Goal: Complete application form

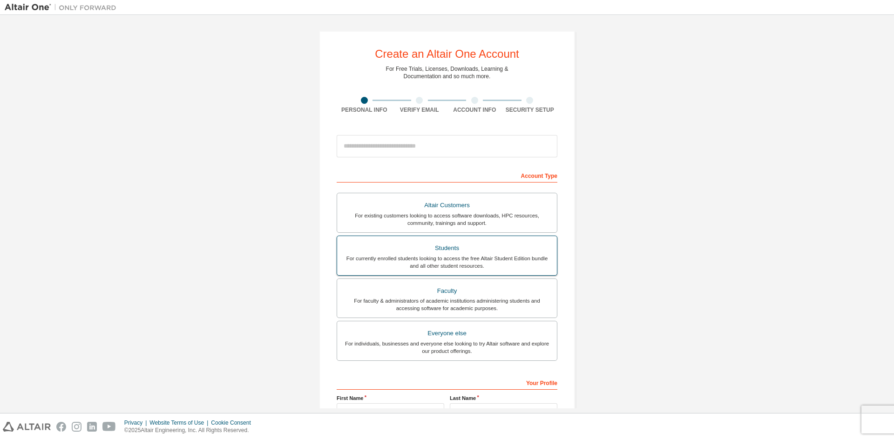
click at [477, 258] on div "For currently enrolled students looking to access the free Altair Student Editi…" at bounding box center [447, 262] width 209 height 15
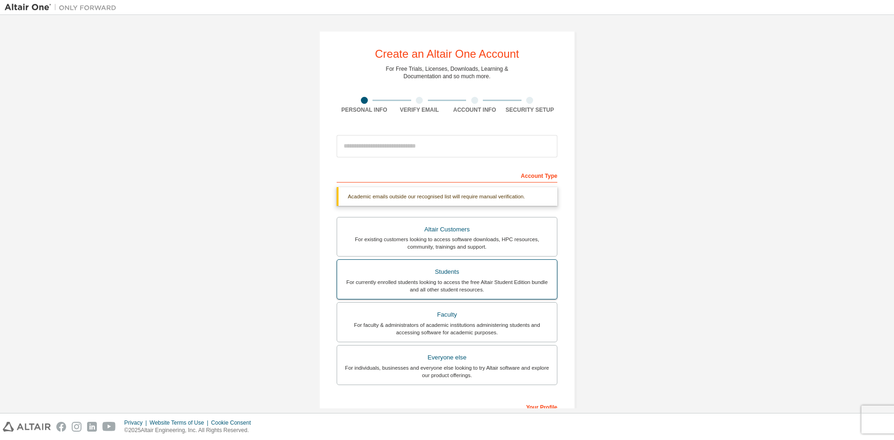
click at [494, 282] on div "For currently enrolled students looking to access the free Altair Student Editi…" at bounding box center [447, 286] width 209 height 15
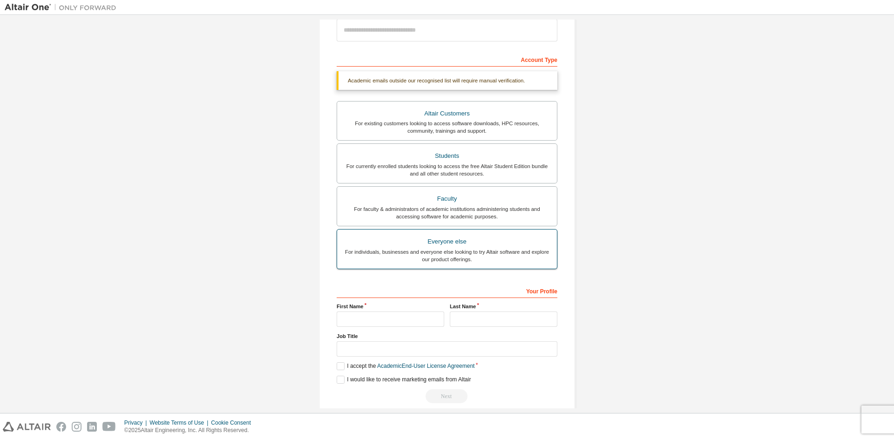
scroll to position [129, 0]
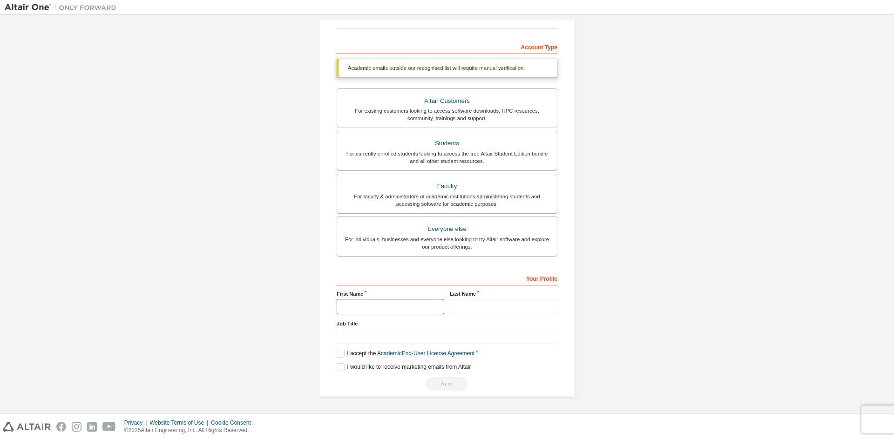
click at [392, 312] on input "text" at bounding box center [391, 306] width 108 height 15
type input "********"
type input "****"
click at [341, 354] on label "I accept the Academic End-User License Agreement" at bounding box center [406, 354] width 138 height 8
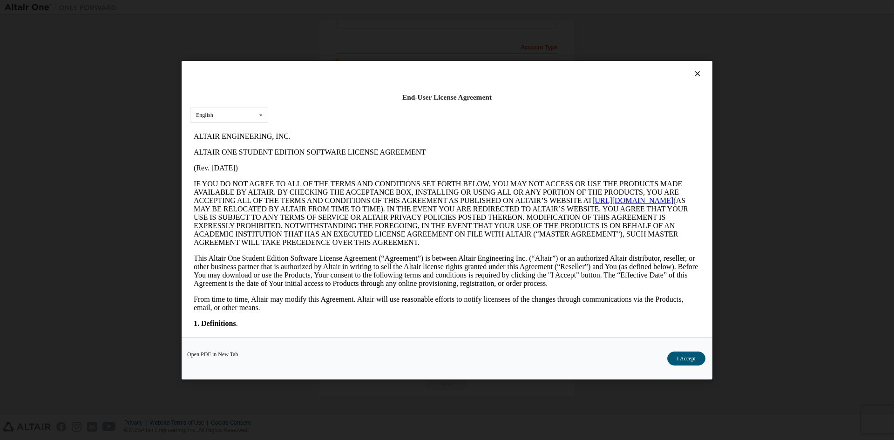
scroll to position [0, 0]
click at [694, 361] on button "I Accept" at bounding box center [687, 358] width 38 height 14
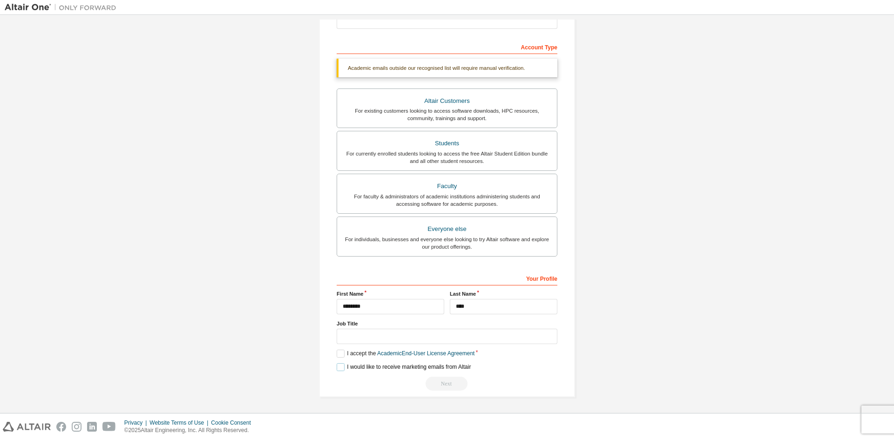
click at [343, 368] on label "I would like to receive marketing emails from Altair" at bounding box center [404, 367] width 134 height 8
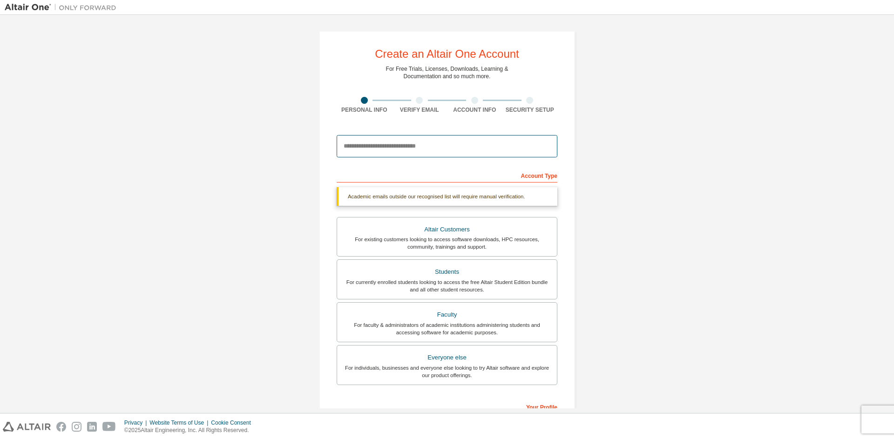
click at [384, 151] on input "email" at bounding box center [447, 146] width 221 height 22
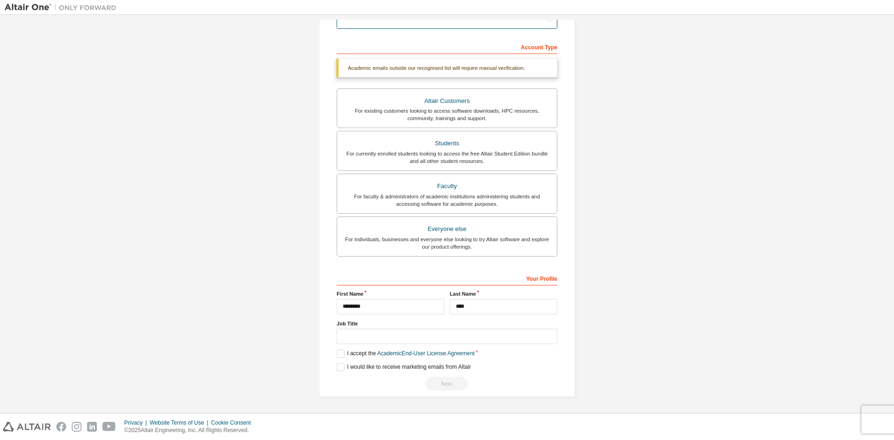
scroll to position [104, 0]
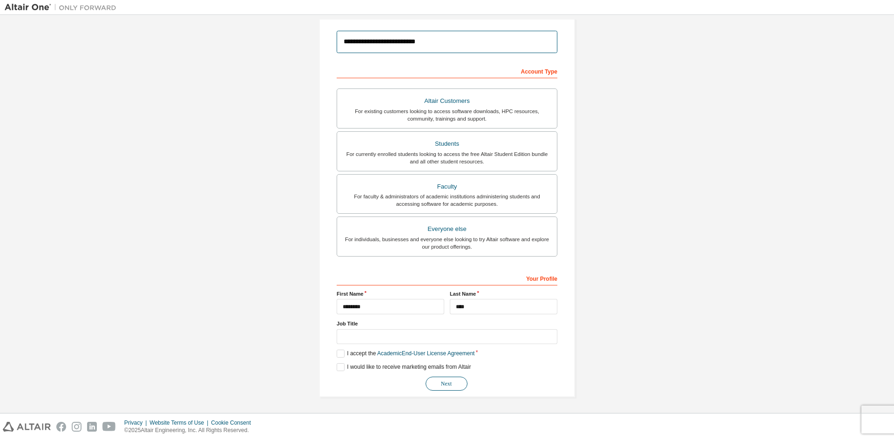
type input "**********"
click at [436, 380] on button "Next" at bounding box center [447, 384] width 42 height 14
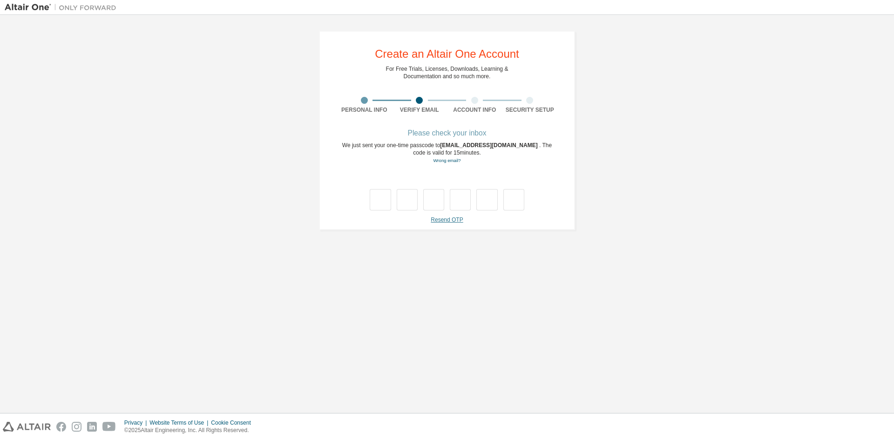
click at [452, 220] on link "Resend OTP" at bounding box center [447, 220] width 32 height 7
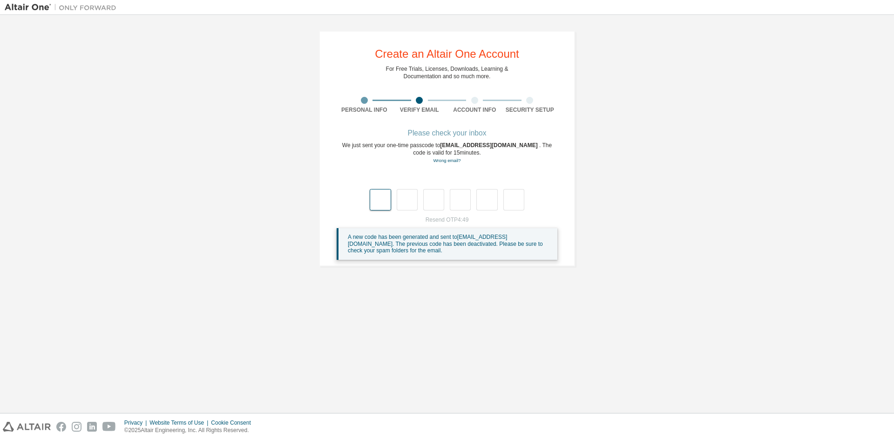
click at [380, 203] on input "text" at bounding box center [380, 199] width 21 height 21
type input "*"
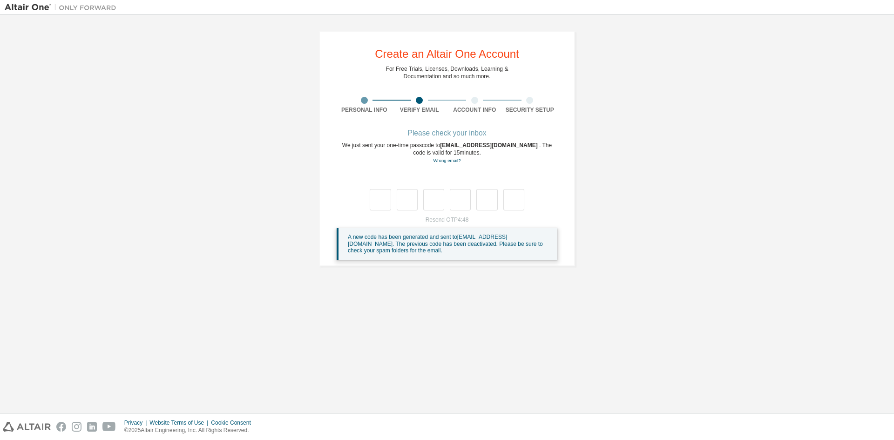
type input "*"
click at [383, 189] on div "Wrong code. Please try again" at bounding box center [447, 190] width 221 height 41
click at [385, 195] on input "text" at bounding box center [380, 199] width 21 height 21
type input "*"
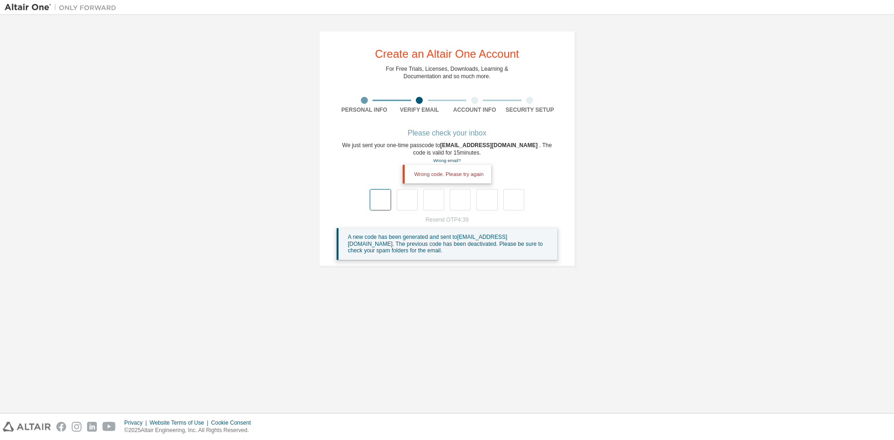
type input "*"
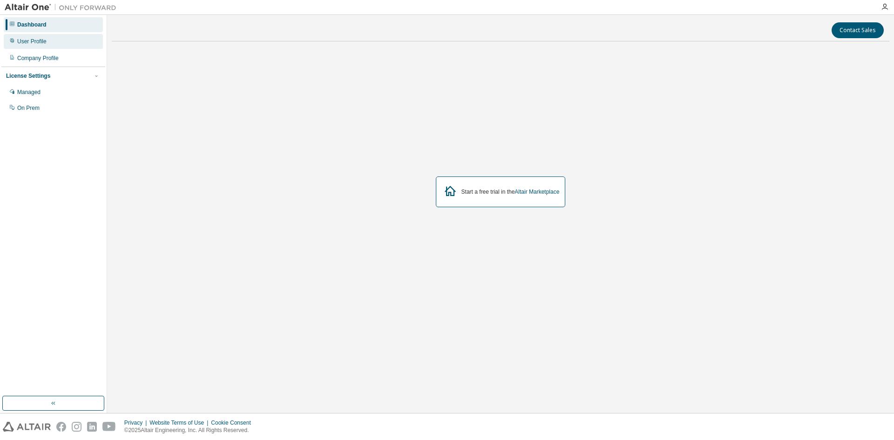
click at [51, 48] on div "User Profile" at bounding box center [53, 41] width 99 height 15
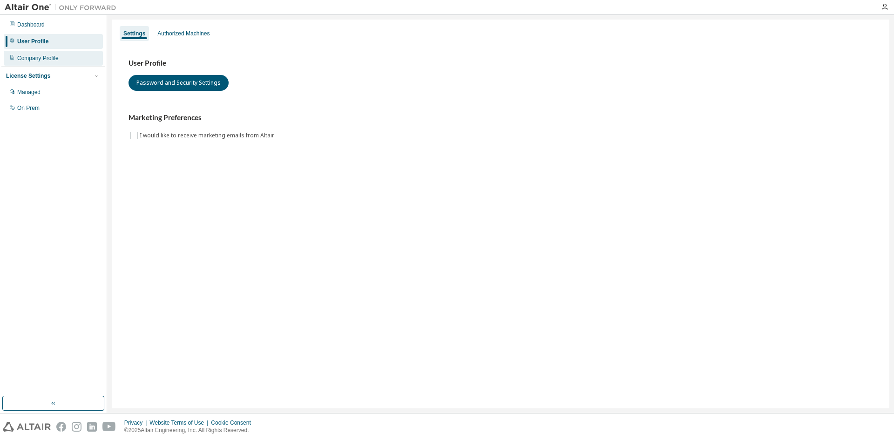
click at [34, 61] on div "Company Profile" at bounding box center [37, 58] width 41 height 7
